Goal: Navigation & Orientation: Find specific page/section

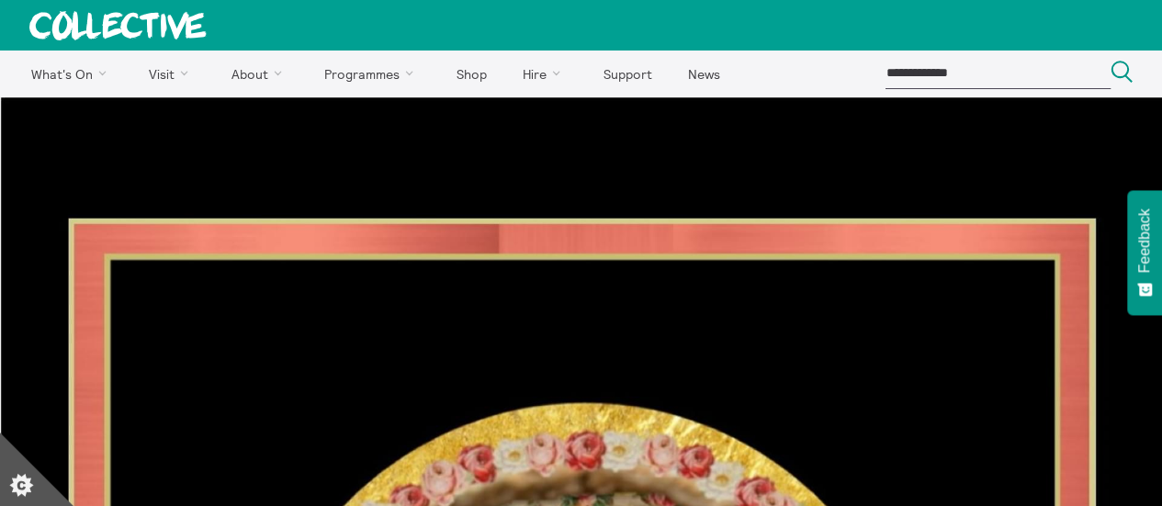
click at [127, 36] on icon at bounding box center [143, 25] width 46 height 26
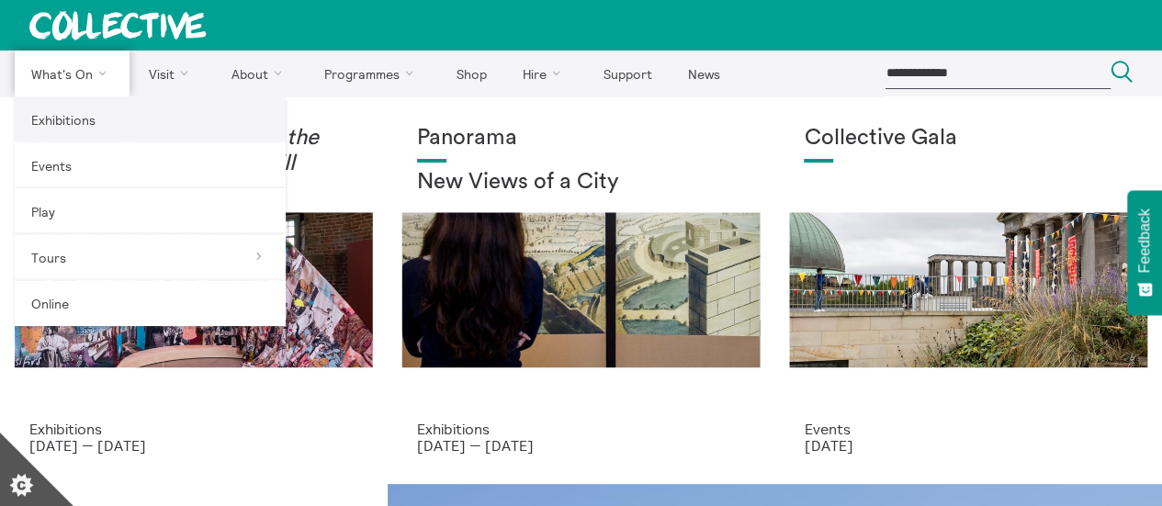
click at [85, 131] on link "Exhibitions" at bounding box center [150, 119] width 271 height 46
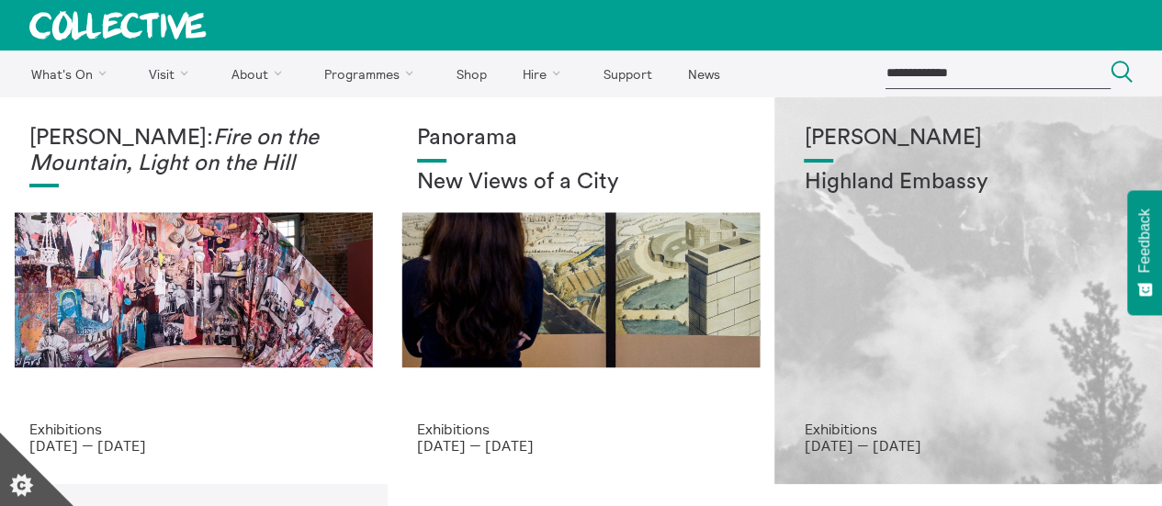
click at [1017, 269] on div "Shen Xin Highland Embassy" at bounding box center [968, 273] width 329 height 295
